Goal: Task Accomplishment & Management: Use online tool/utility

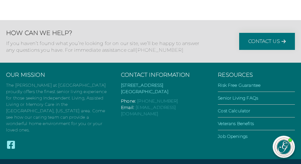
scroll to position [1175, 0]
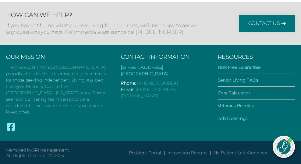
click at [224, 96] on link "Cost Calculator" at bounding box center [234, 92] width 32 height 5
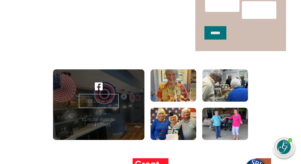
scroll to position [383, 0]
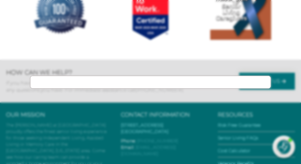
click at [201, 52] on div at bounding box center [150, 82] width 301 height 164
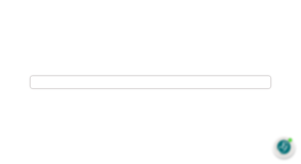
scroll to position [888, 0]
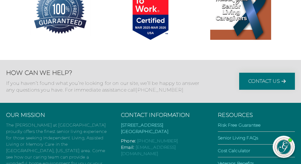
drag, startPoint x: 298, startPoint y: 75, endPoint x: 296, endPoint y: 70, distance: 5.3
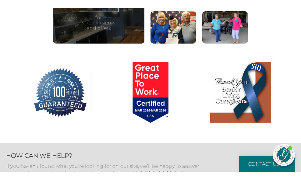
scroll to position [1183, 0]
